Goal: Register for event/course

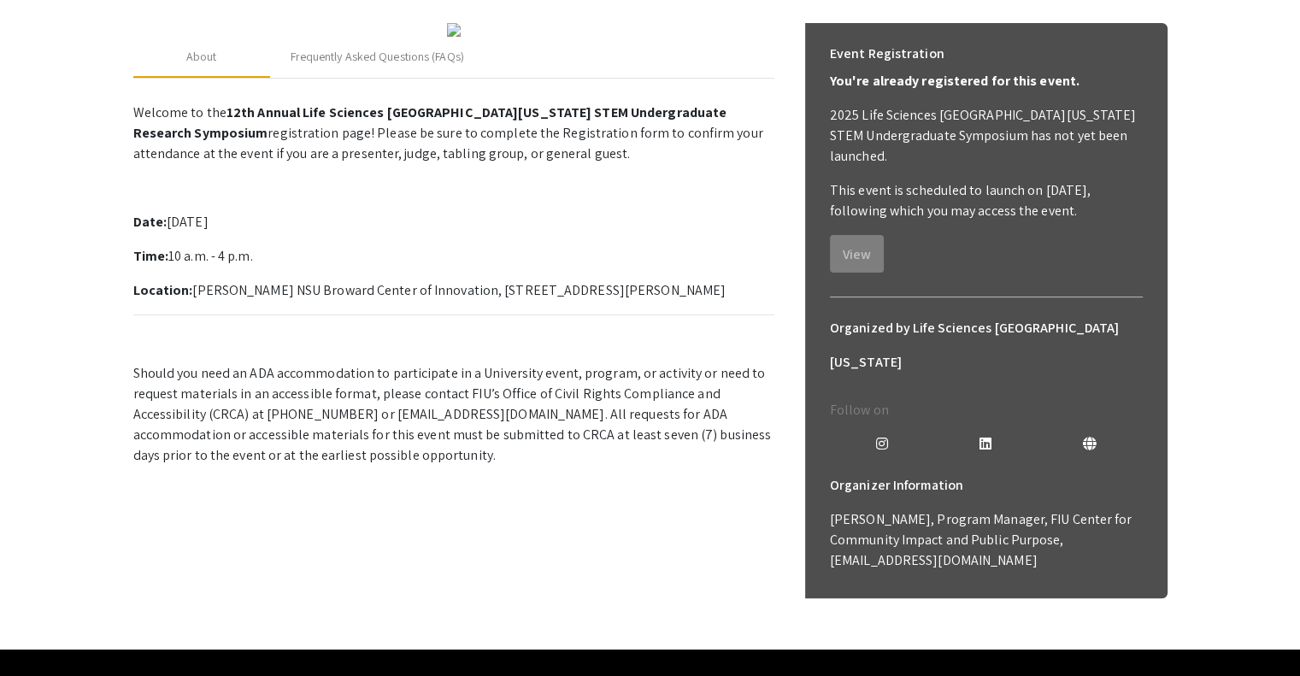
scroll to position [267, 0]
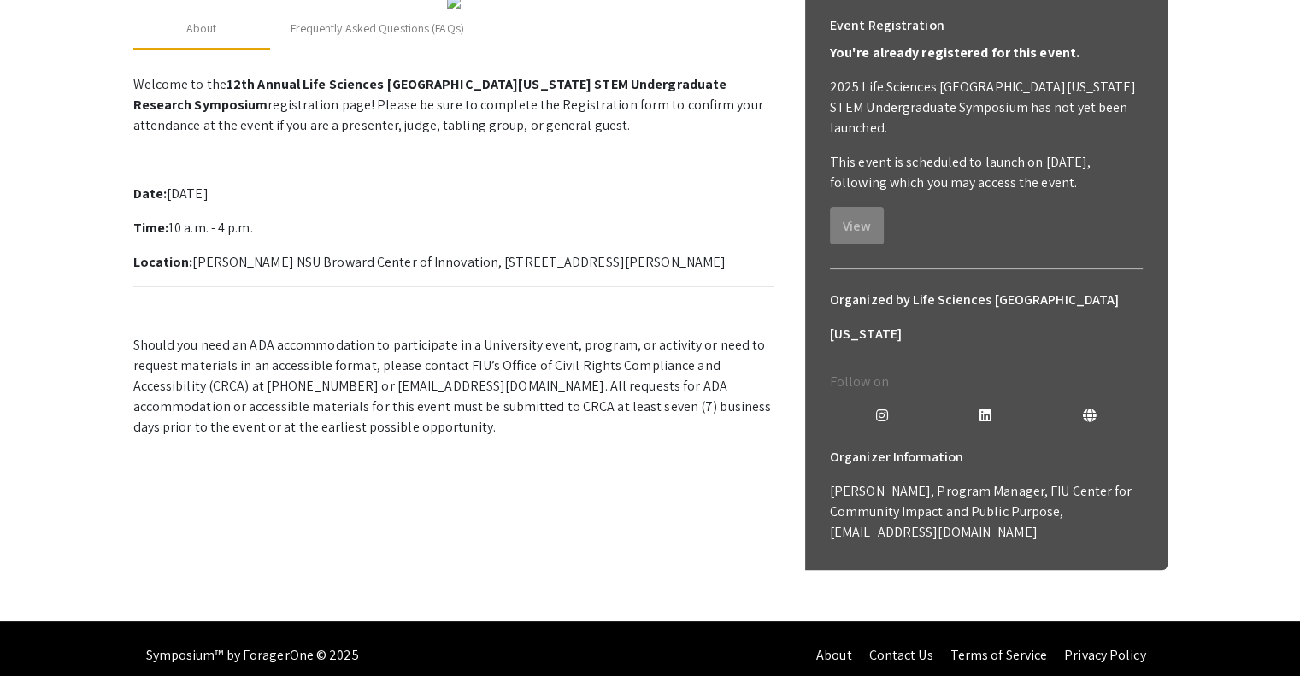
click at [408, 273] on p "Location: [PERSON_NAME] NSU Broward Center of Innovation, [STREET_ADDRESS][PERS…" at bounding box center [453, 262] width 641 height 21
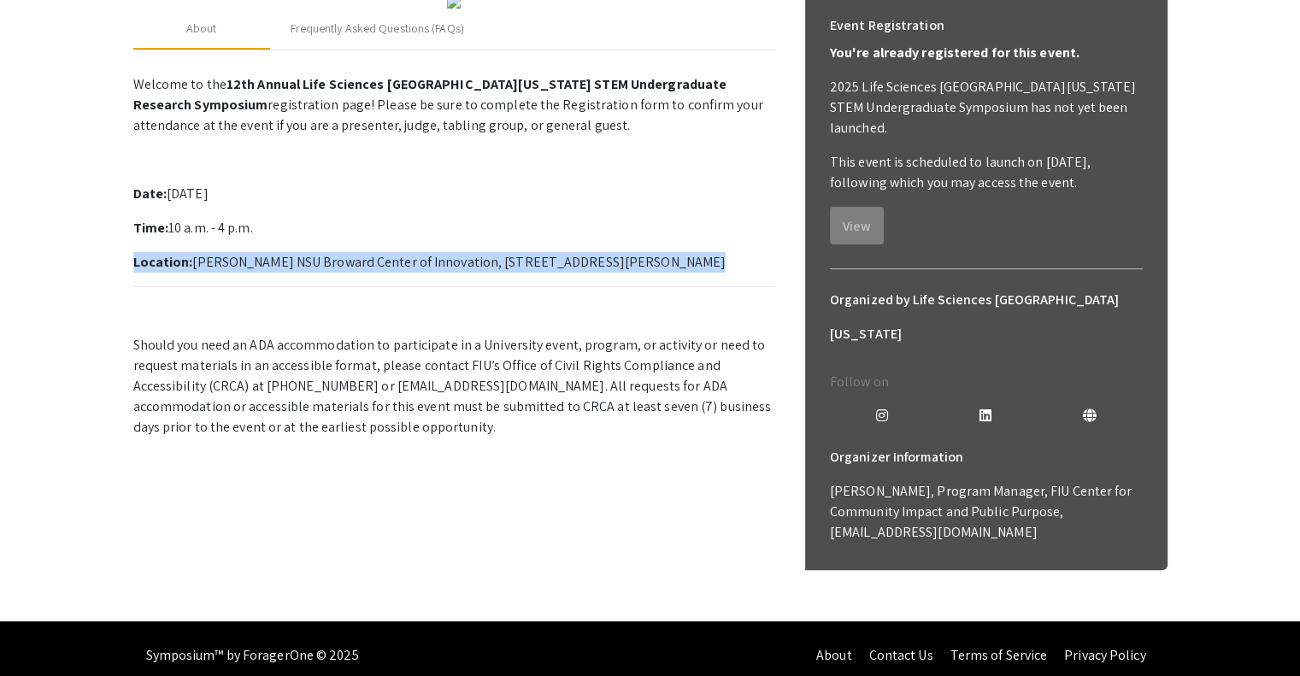
click at [408, 273] on p "Location: [PERSON_NAME] NSU Broward Center of Innovation, [STREET_ADDRESS][PERS…" at bounding box center [453, 262] width 641 height 21
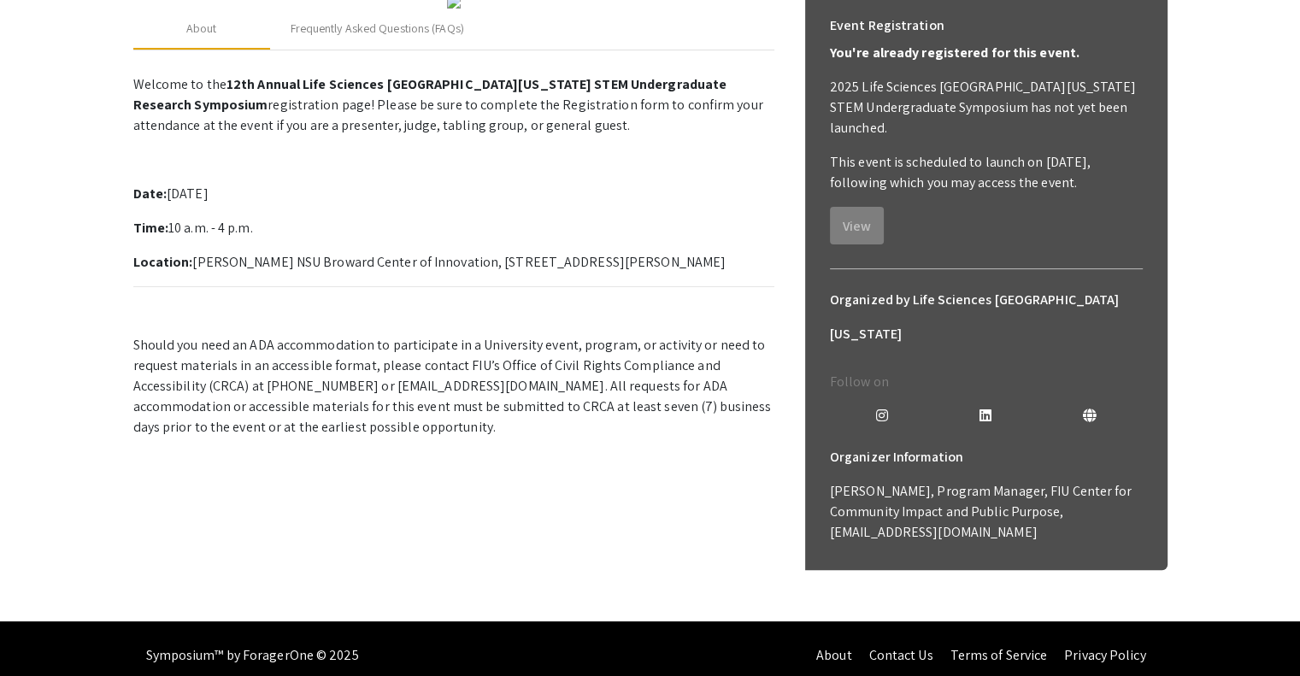
click at [408, 273] on p "Location: [PERSON_NAME] NSU Broward Center of Innovation, [STREET_ADDRESS][PERS…" at bounding box center [453, 262] width 641 height 21
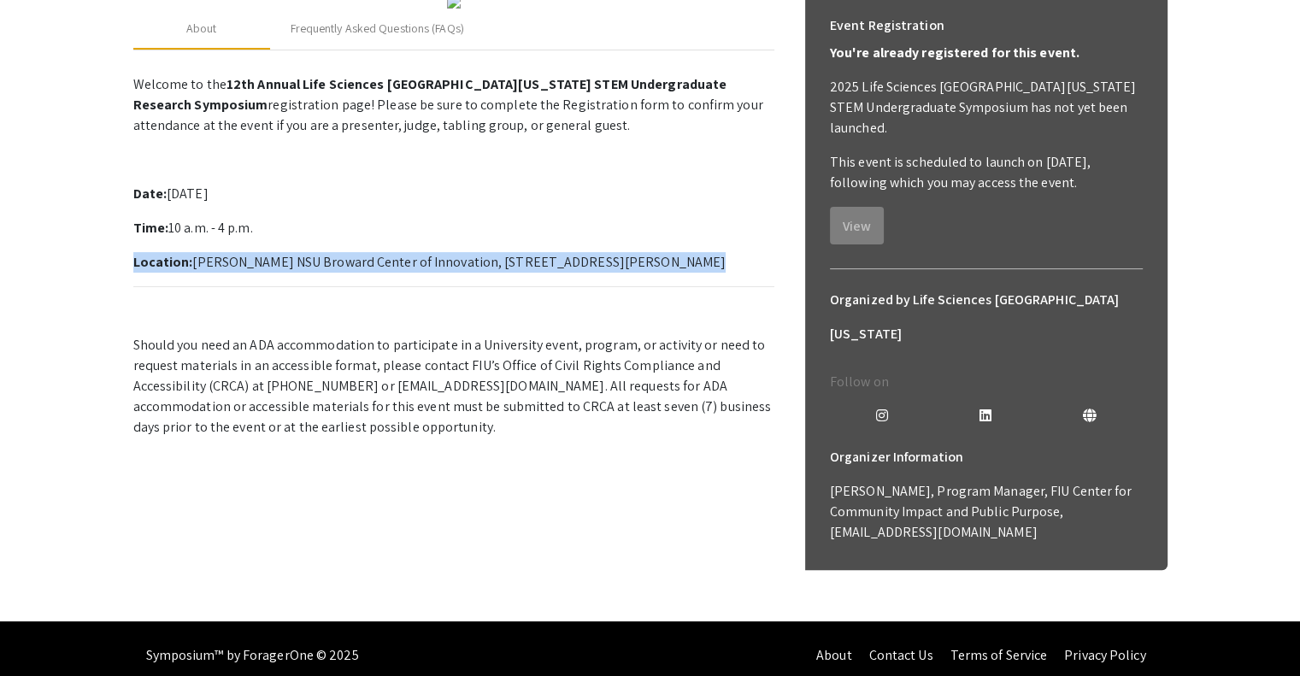
click at [408, 273] on p "Location: [PERSON_NAME] NSU Broward Center of Innovation, [STREET_ADDRESS][PERS…" at bounding box center [453, 262] width 641 height 21
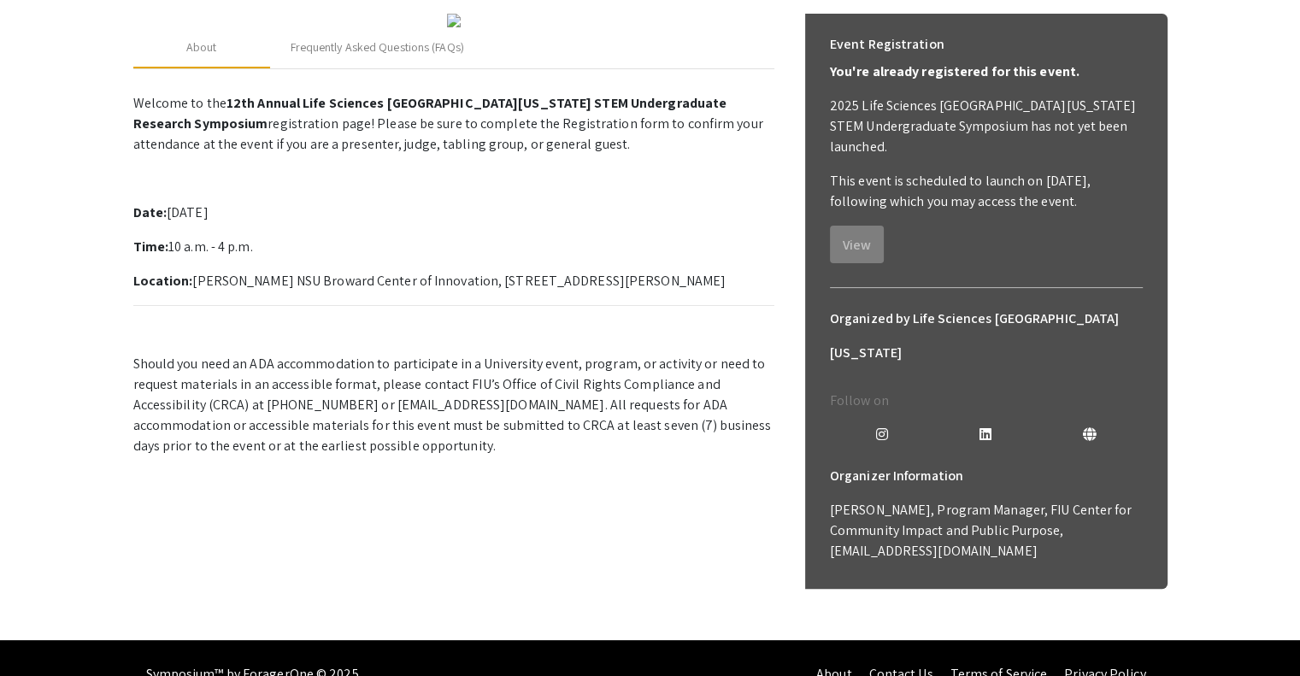
scroll to position [246, 0]
